Goal: Information Seeking & Learning: Learn about a topic

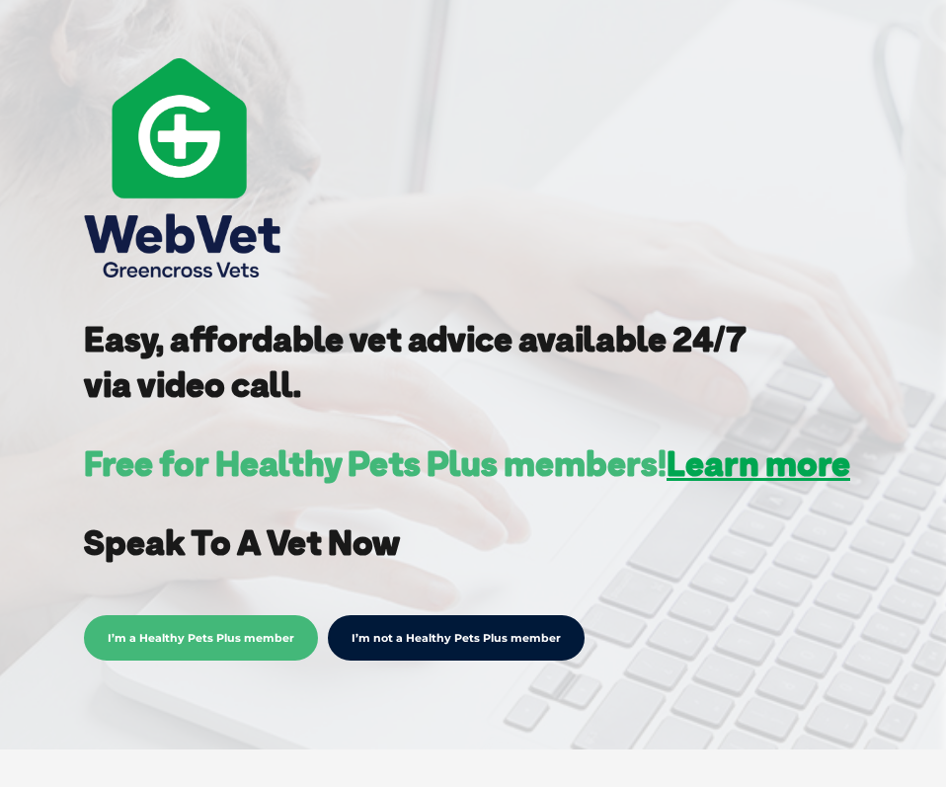
scroll to position [225, 0]
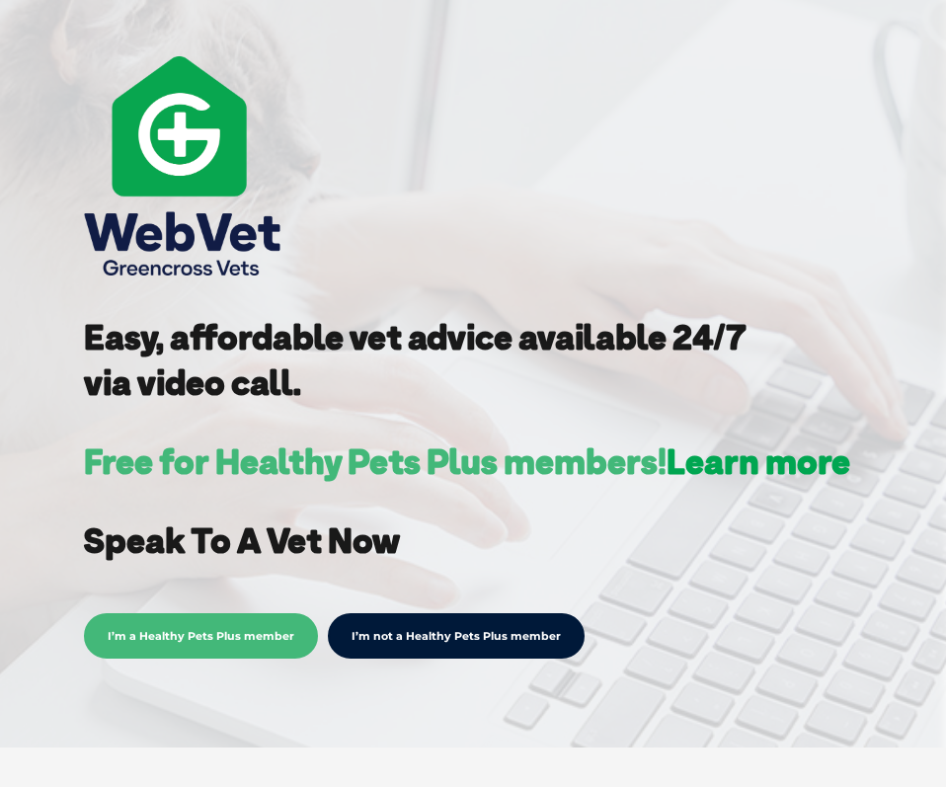
click at [784, 455] on link "Learn more" at bounding box center [759, 460] width 184 height 43
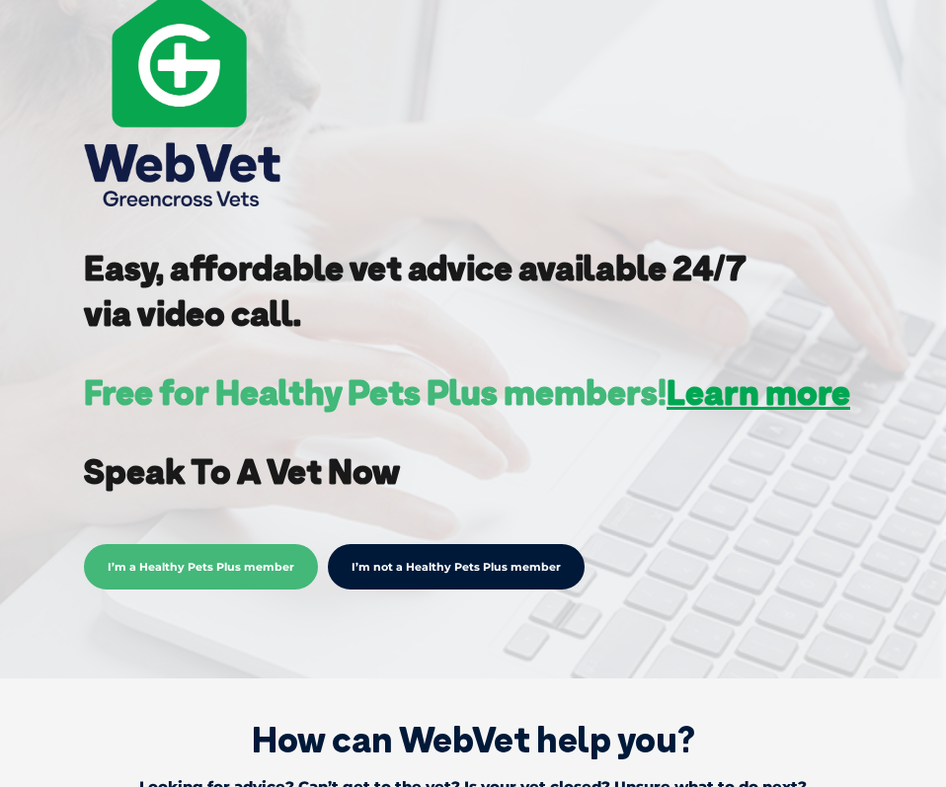
scroll to position [326, 0]
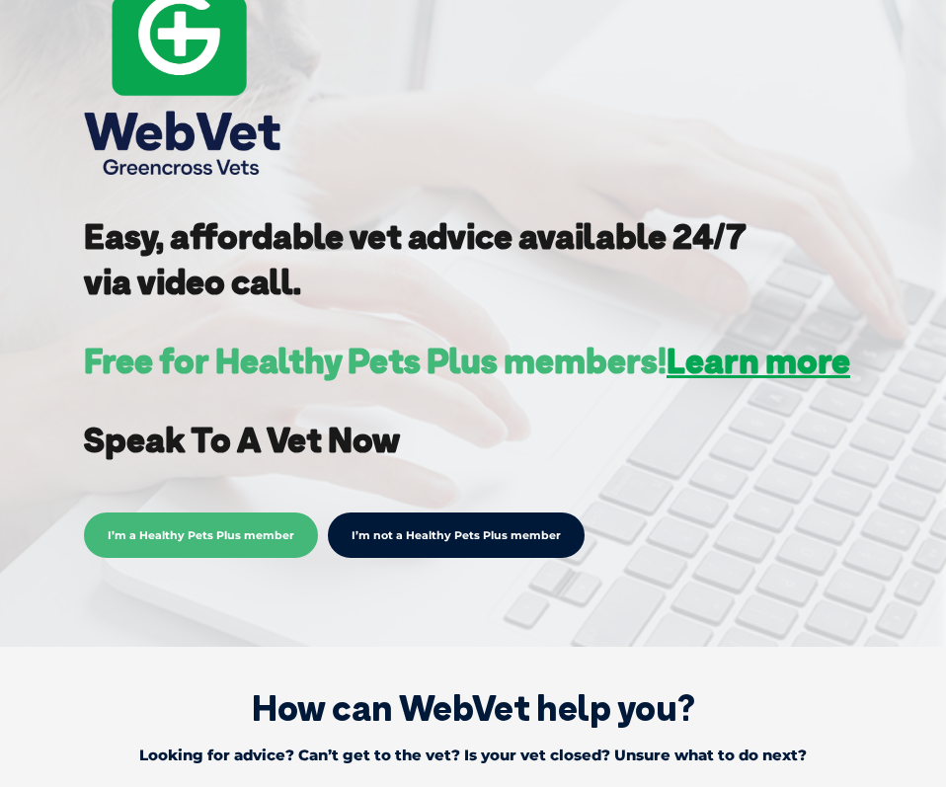
click at [474, 511] on div "I’m a Healthy Pets Plus member I’m not a Healthy Pets Plus member" at bounding box center [467, 530] width 766 height 55
click at [471, 528] on link "I’m not a Healthy Pets Plus member" at bounding box center [456, 535] width 257 height 45
click at [450, 543] on link "I’m not a Healthy Pets Plus member" at bounding box center [456, 535] width 257 height 45
click at [398, 545] on link "I’m not a Healthy Pets Plus member" at bounding box center [456, 535] width 257 height 45
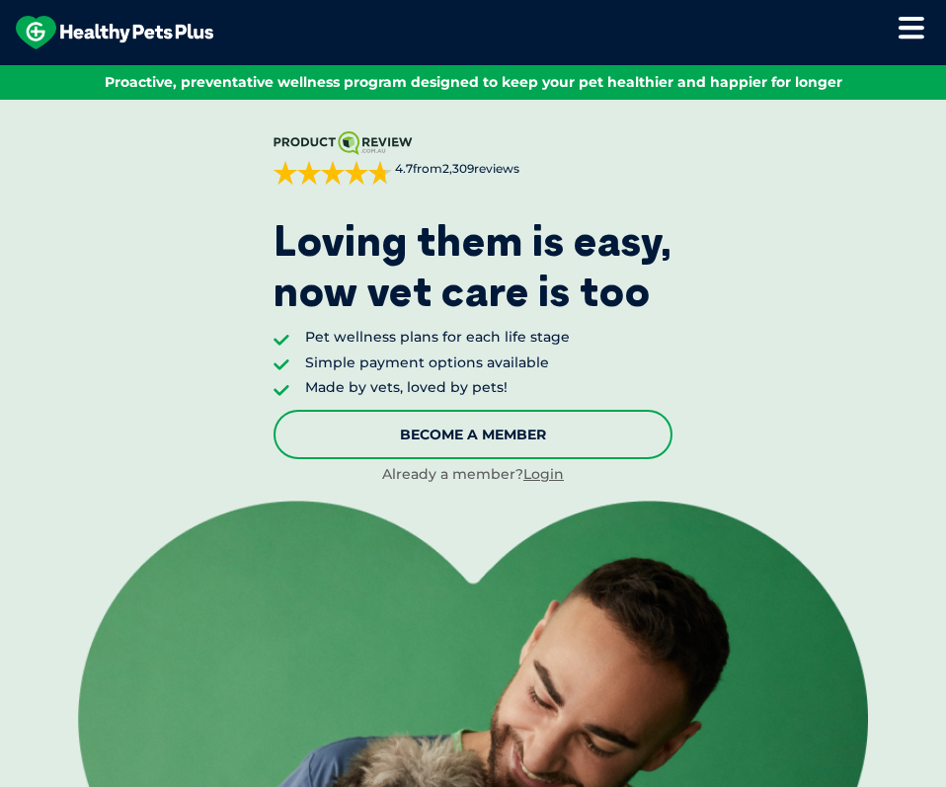
click at [593, 436] on link "Become A Member" at bounding box center [473, 434] width 399 height 49
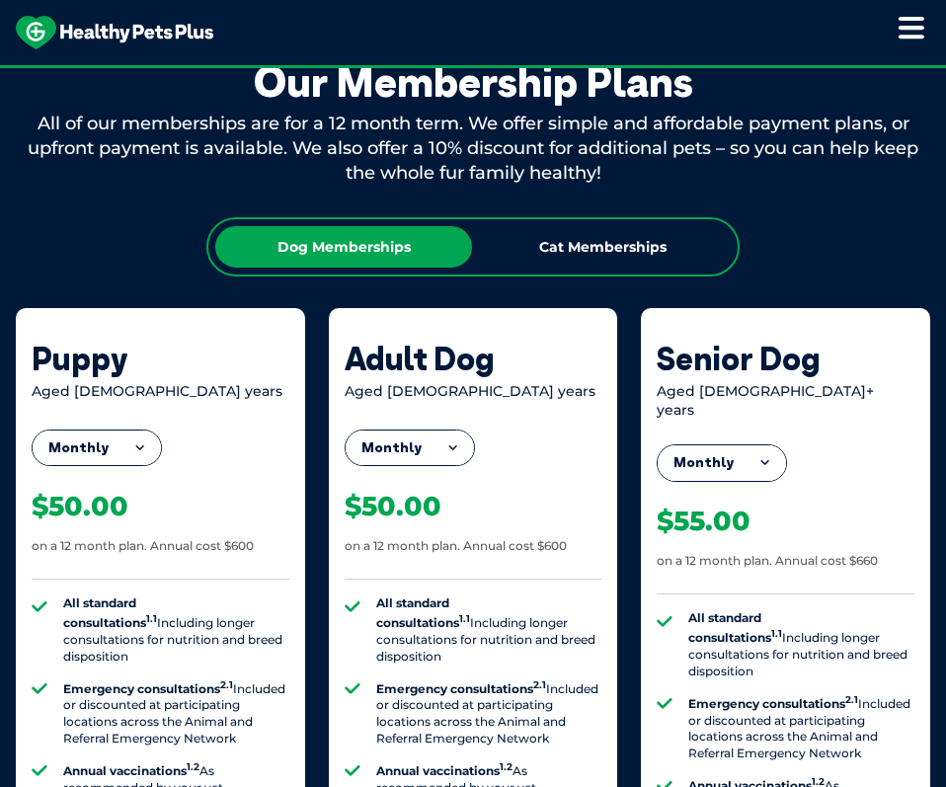
scroll to position [1539, 0]
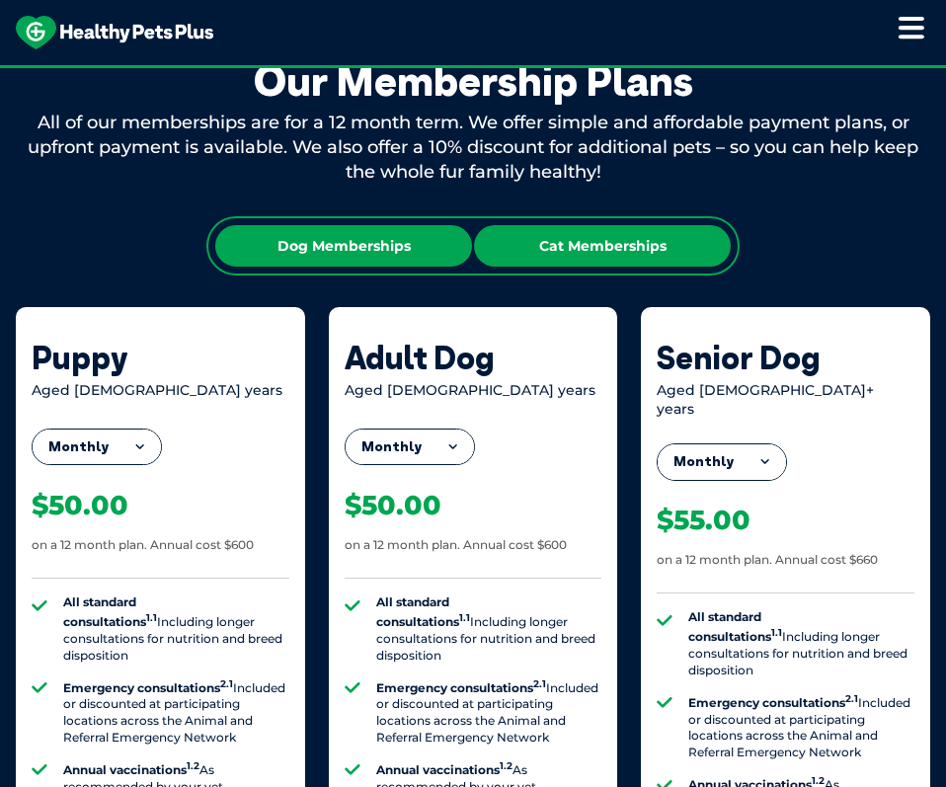
click at [614, 256] on div "Cat Memberships" at bounding box center [602, 245] width 257 height 41
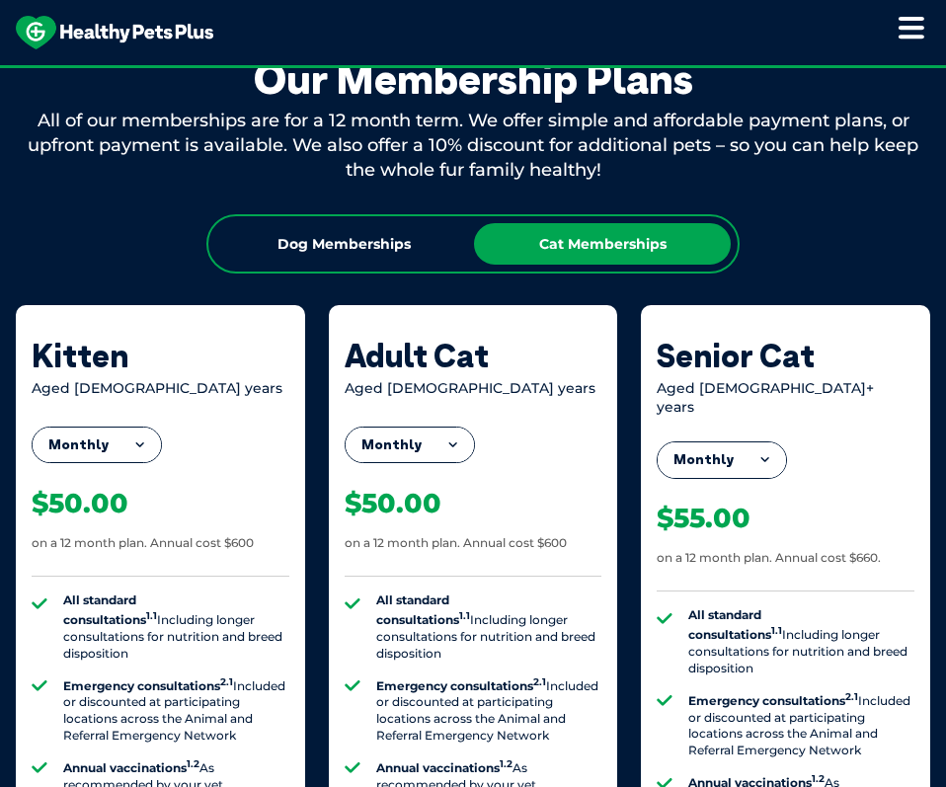
scroll to position [1457, 0]
